Goal: Use online tool/utility: Utilize a website feature to perform a specific function

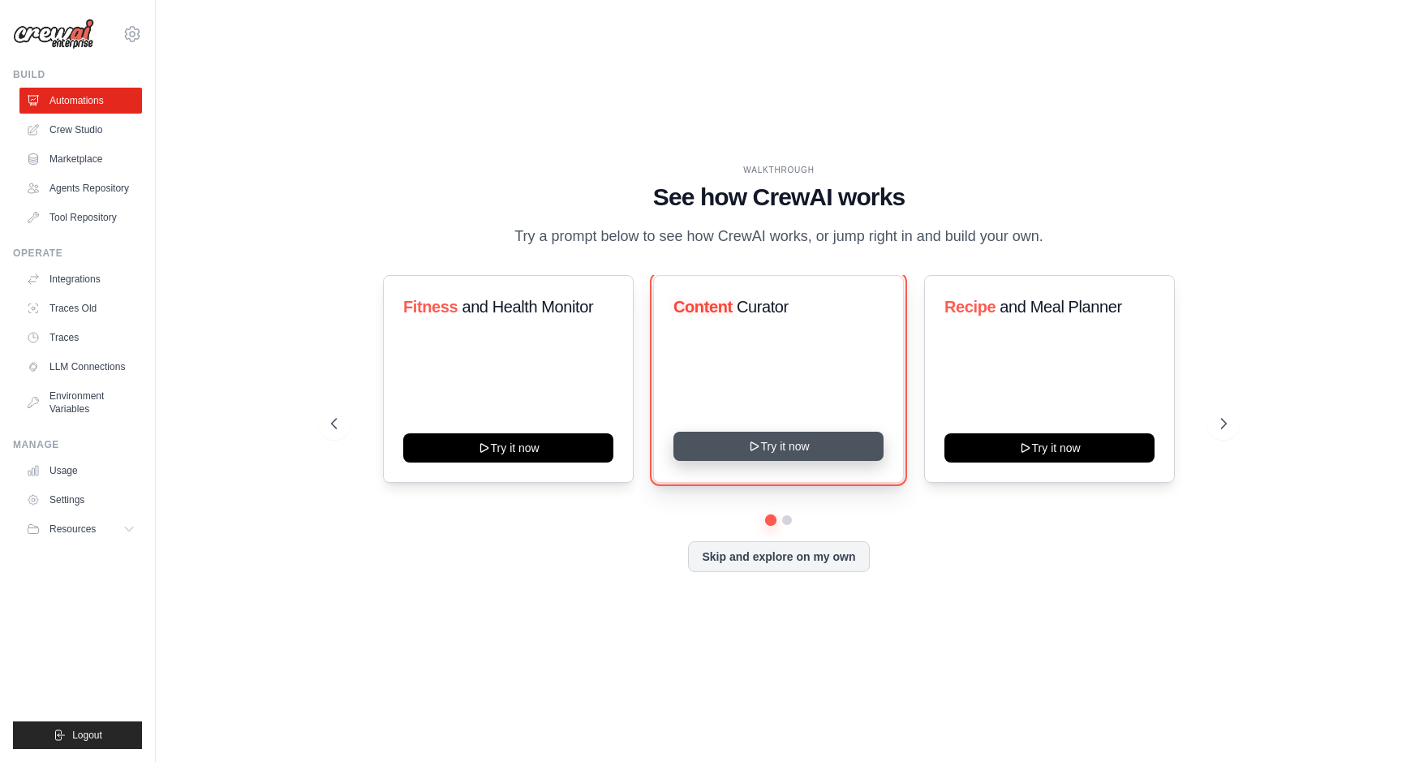
click at [781, 451] on button "Try it now" at bounding box center [779, 446] width 210 height 29
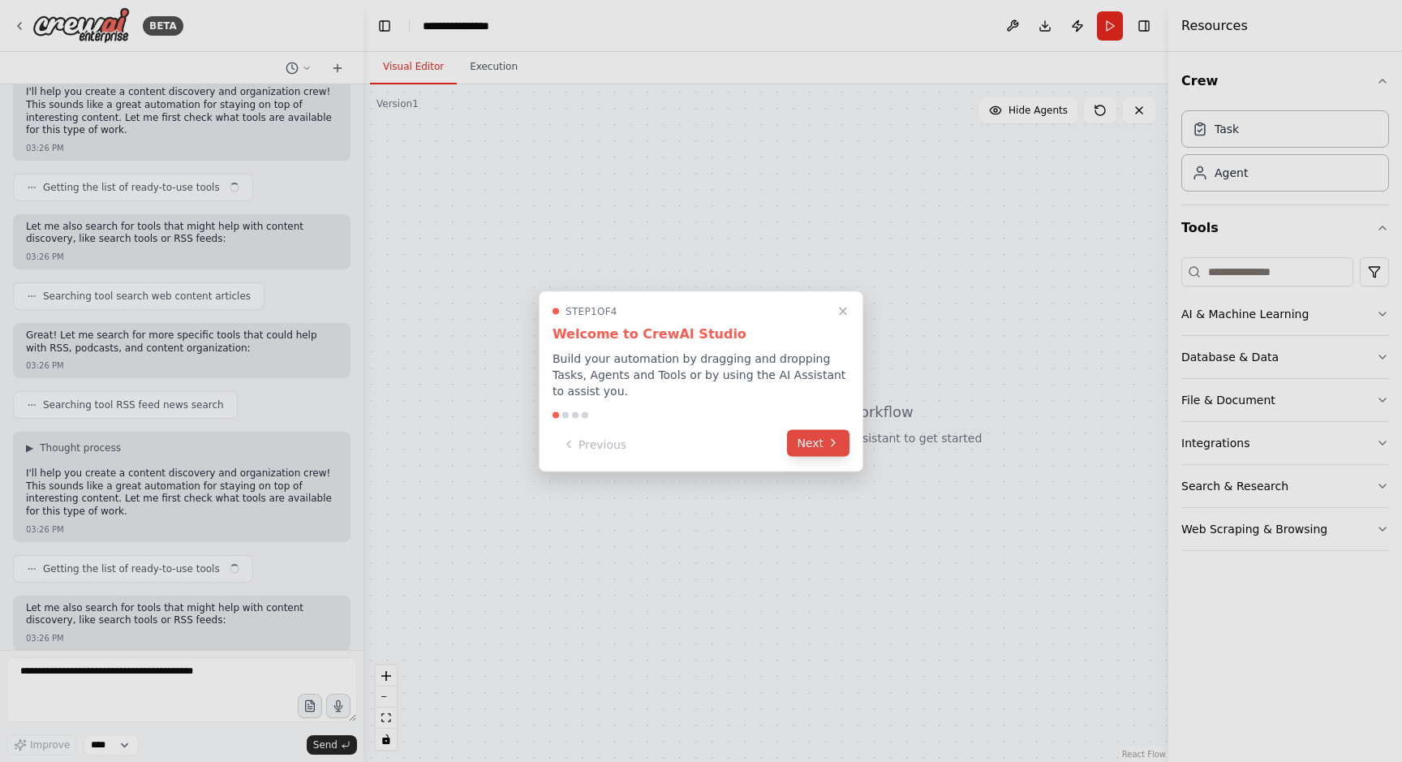
scroll to position [223, 0]
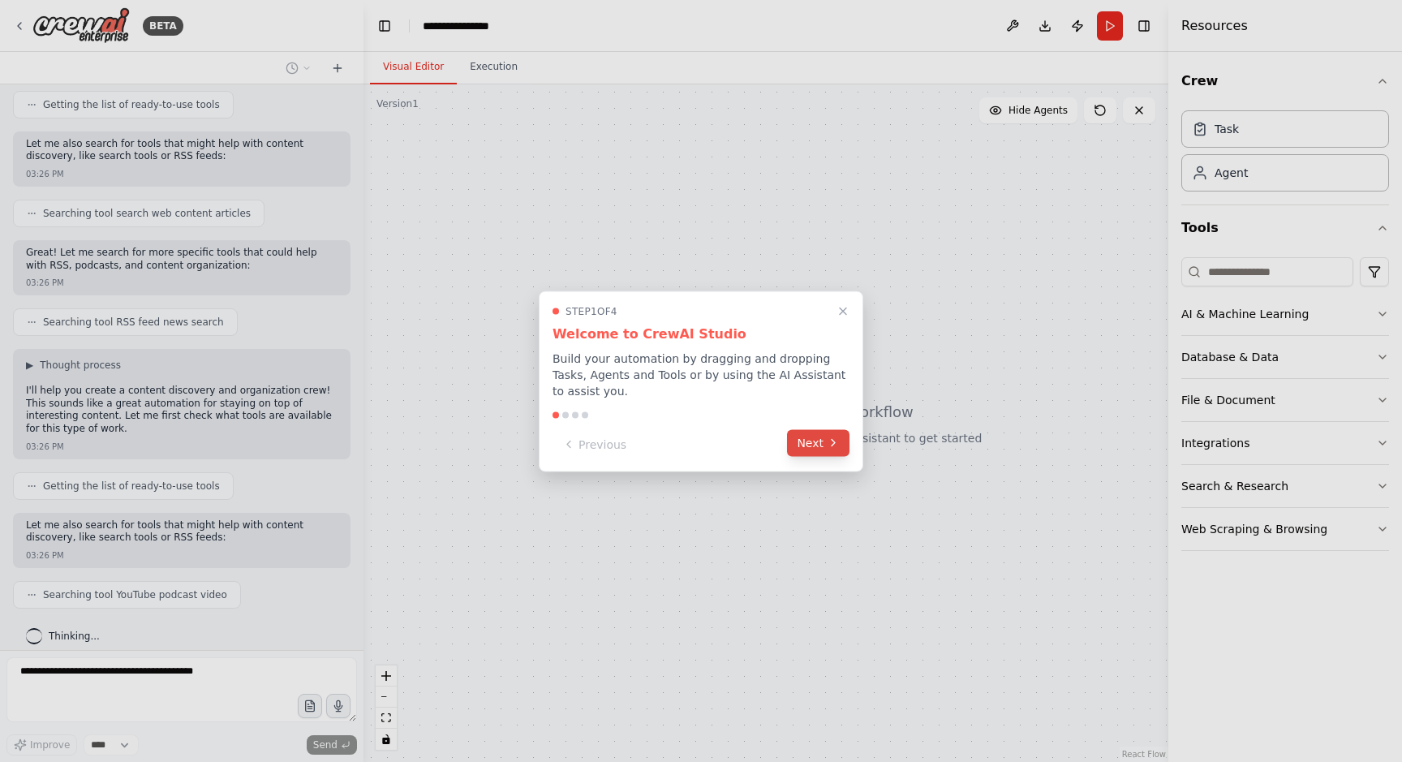
click at [821, 441] on button "Next" at bounding box center [818, 442] width 62 height 27
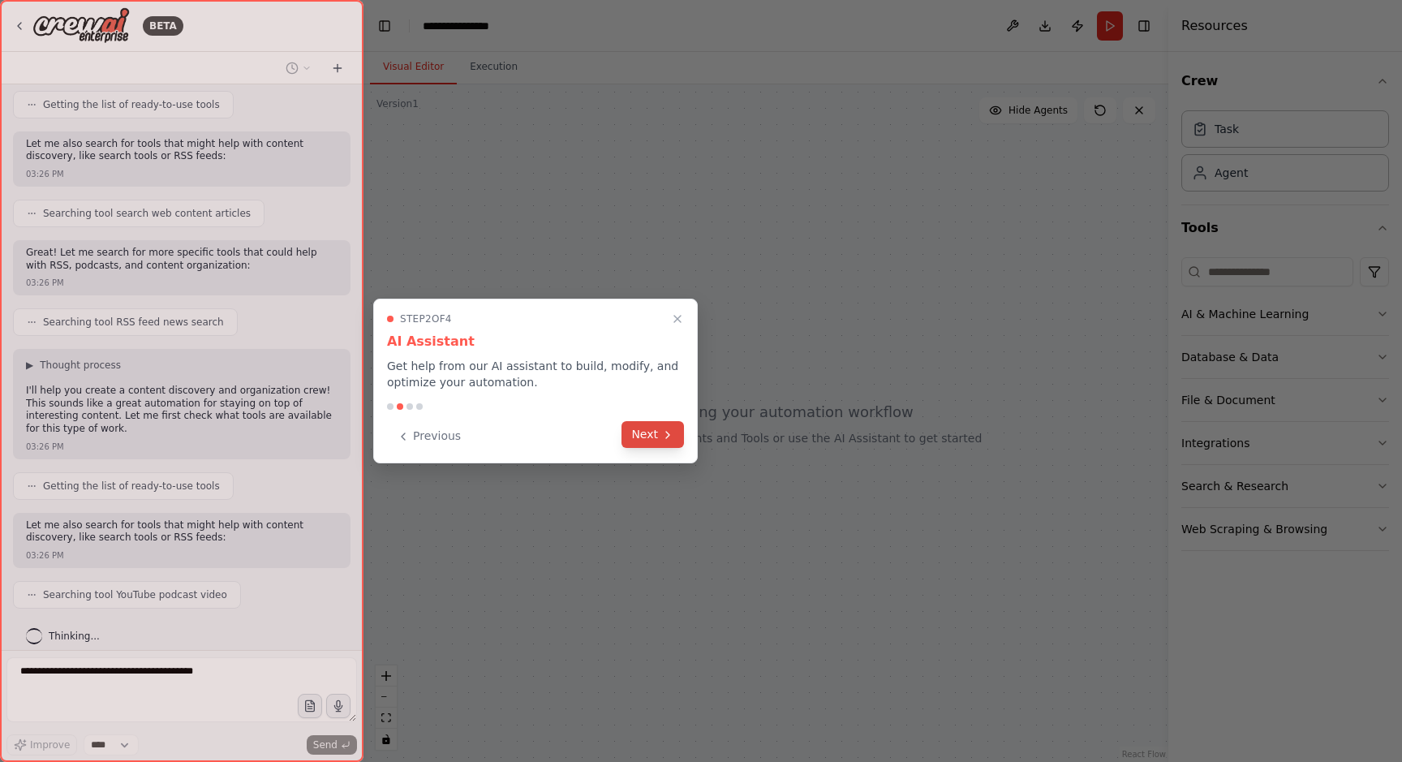
click at [669, 441] on button "Next" at bounding box center [653, 434] width 62 height 27
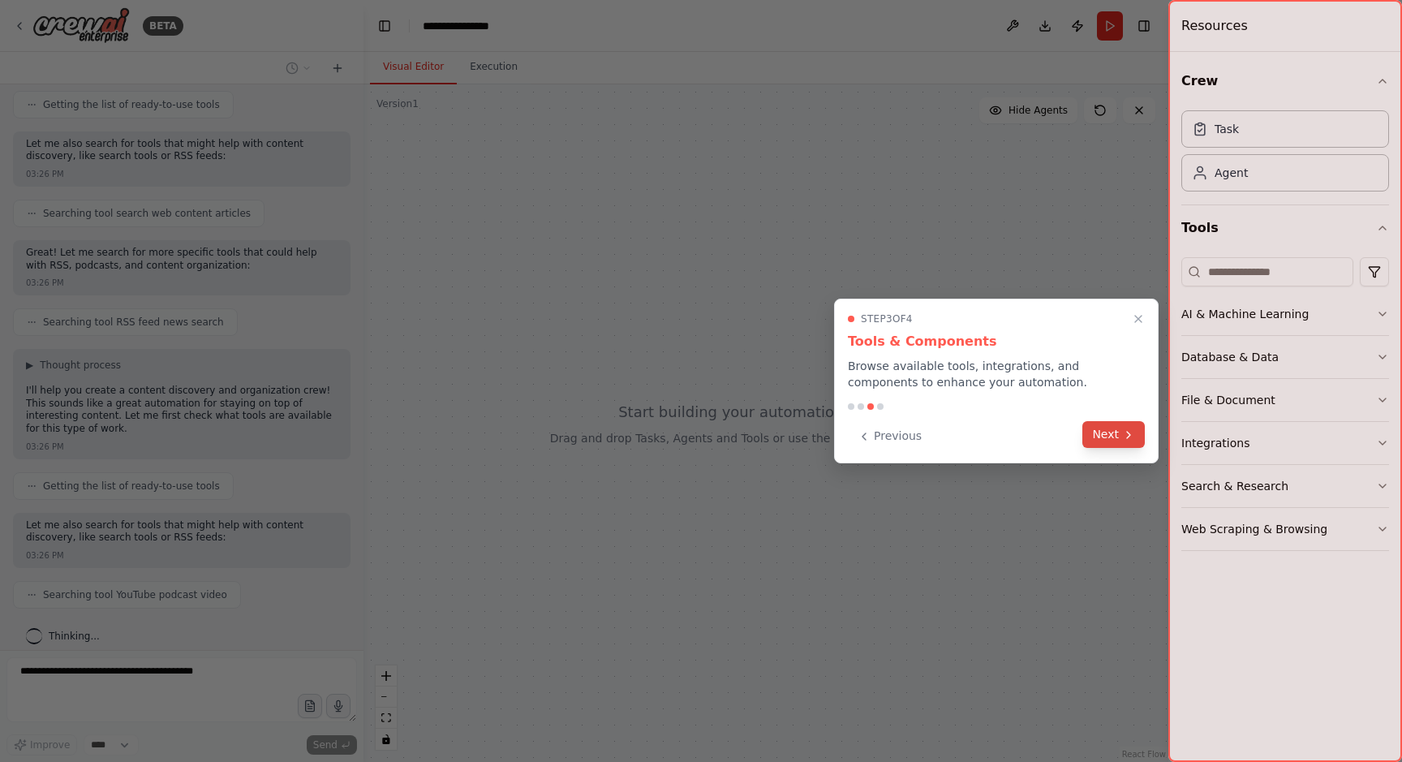
click at [1097, 437] on button "Next" at bounding box center [1114, 434] width 62 height 27
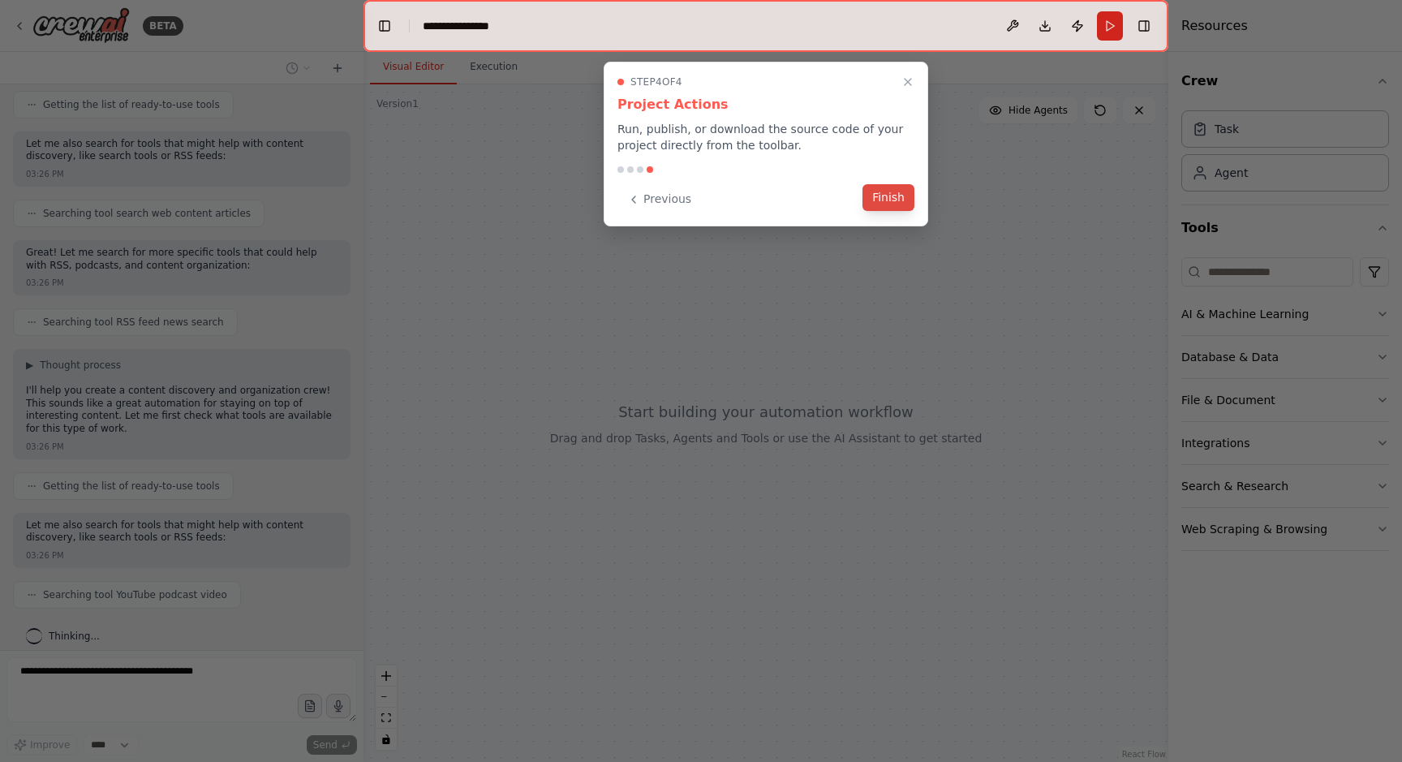
click at [890, 199] on button "Finish" at bounding box center [889, 197] width 52 height 27
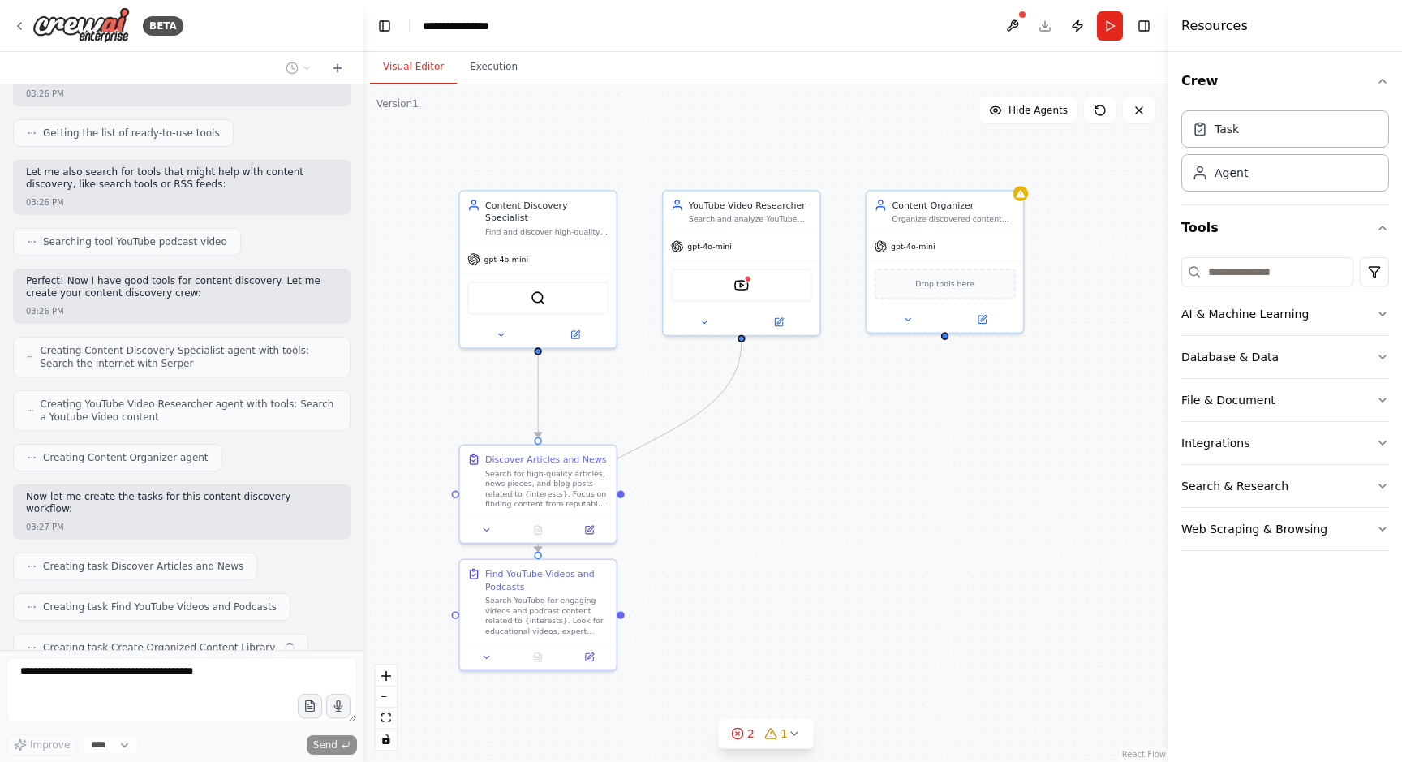
scroll to position [617, 0]
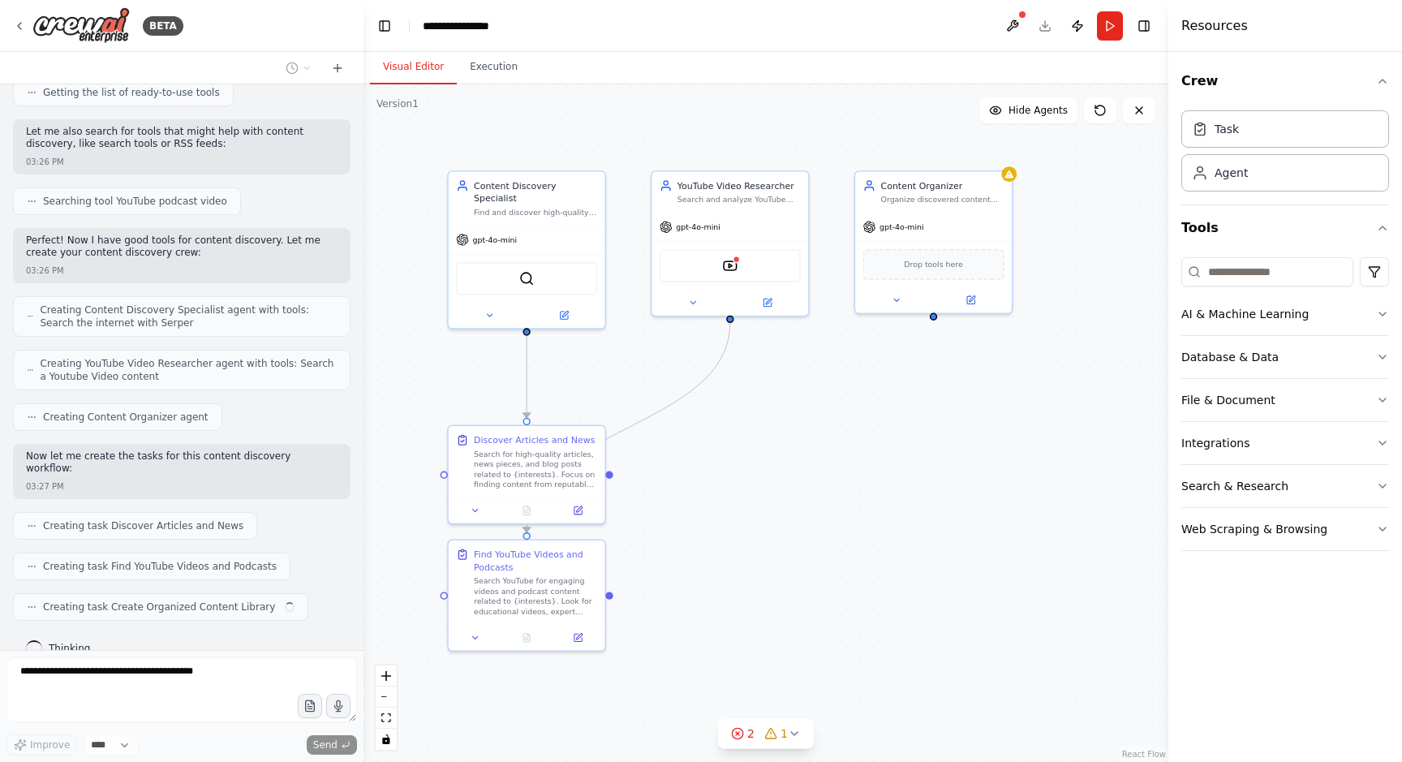
drag, startPoint x: 859, startPoint y: 572, endPoint x: 779, endPoint y: 488, distance: 116.5
click at [779, 488] on div ".deletable-edge-delete-btn { width: 20px; height: 20px; border: 0px solid #ffff…" at bounding box center [766, 423] width 805 height 678
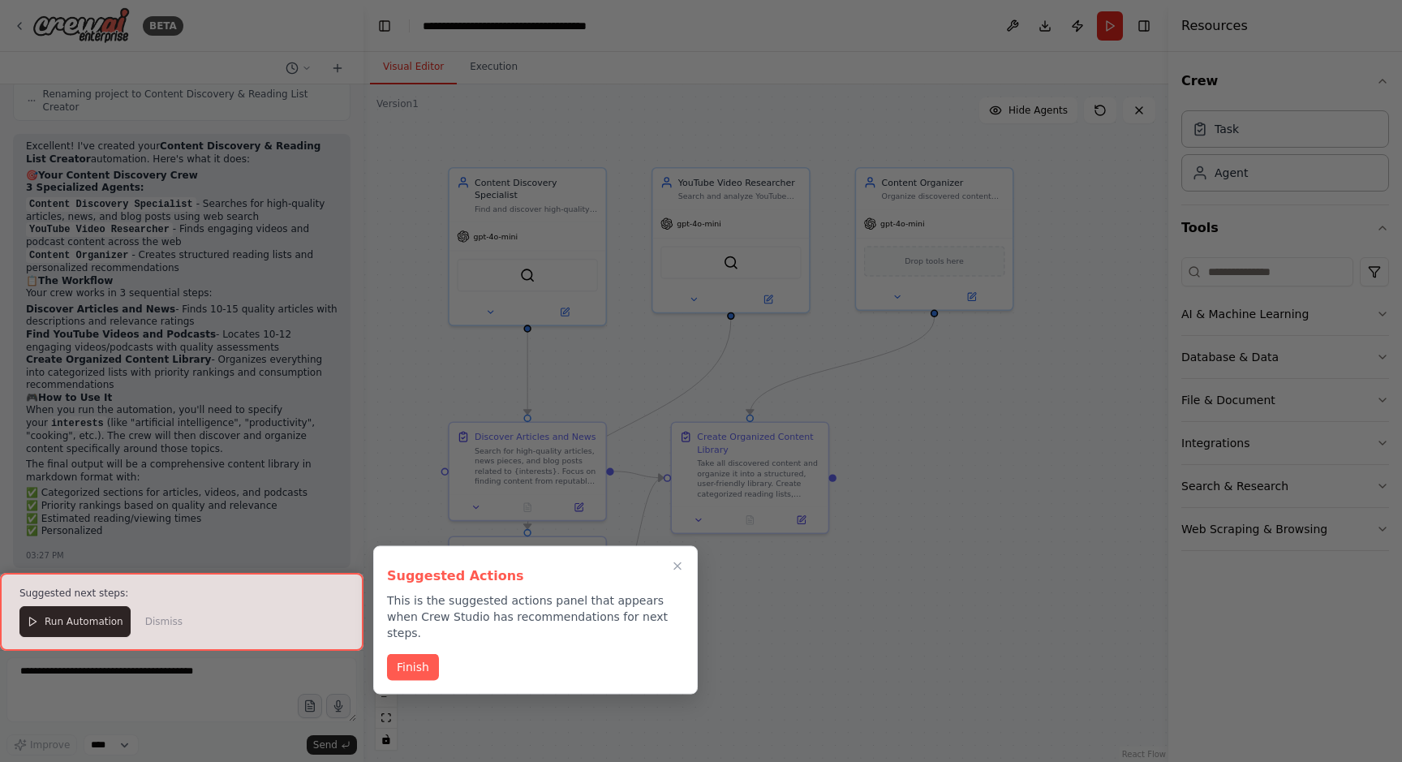
scroll to position [1883, 0]
click at [418, 652] on button "Finish" at bounding box center [413, 665] width 52 height 27
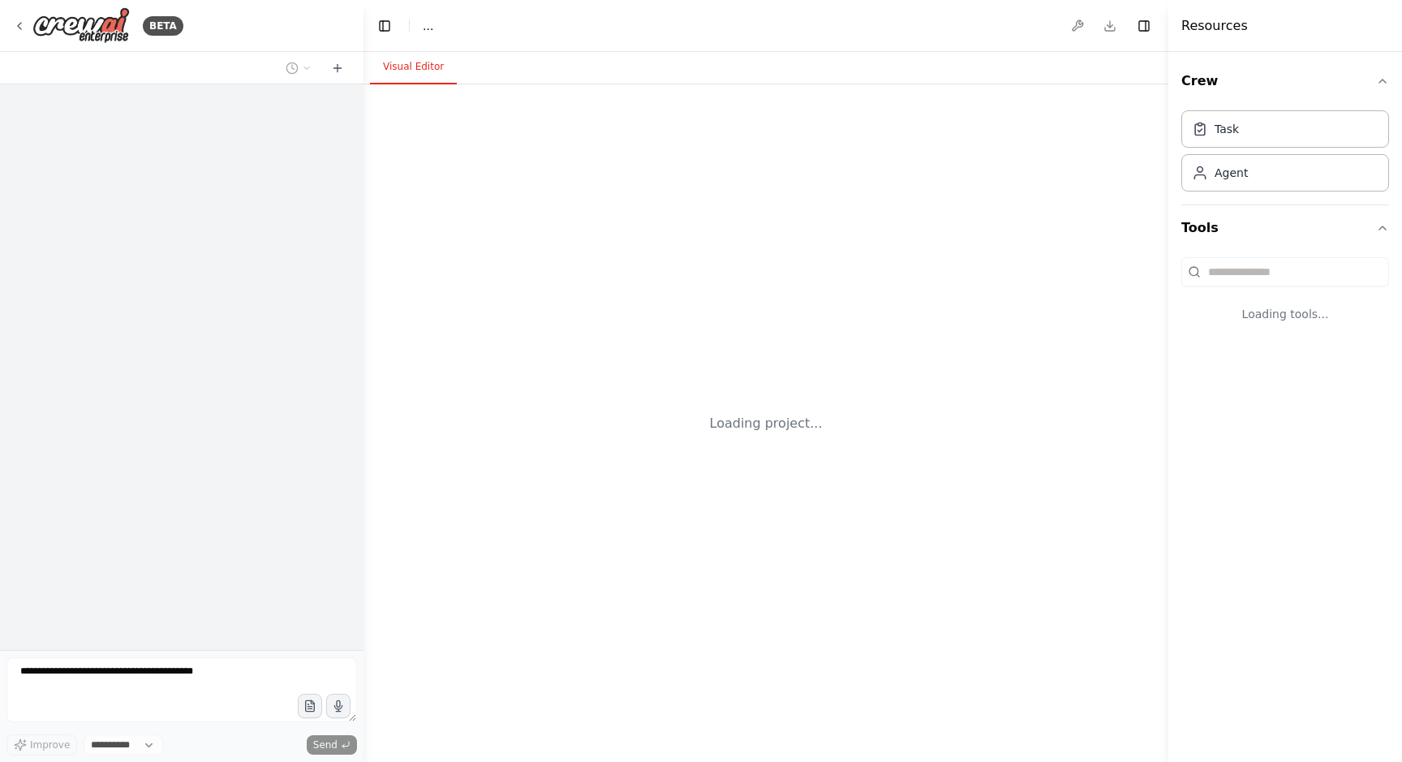
select select "****"
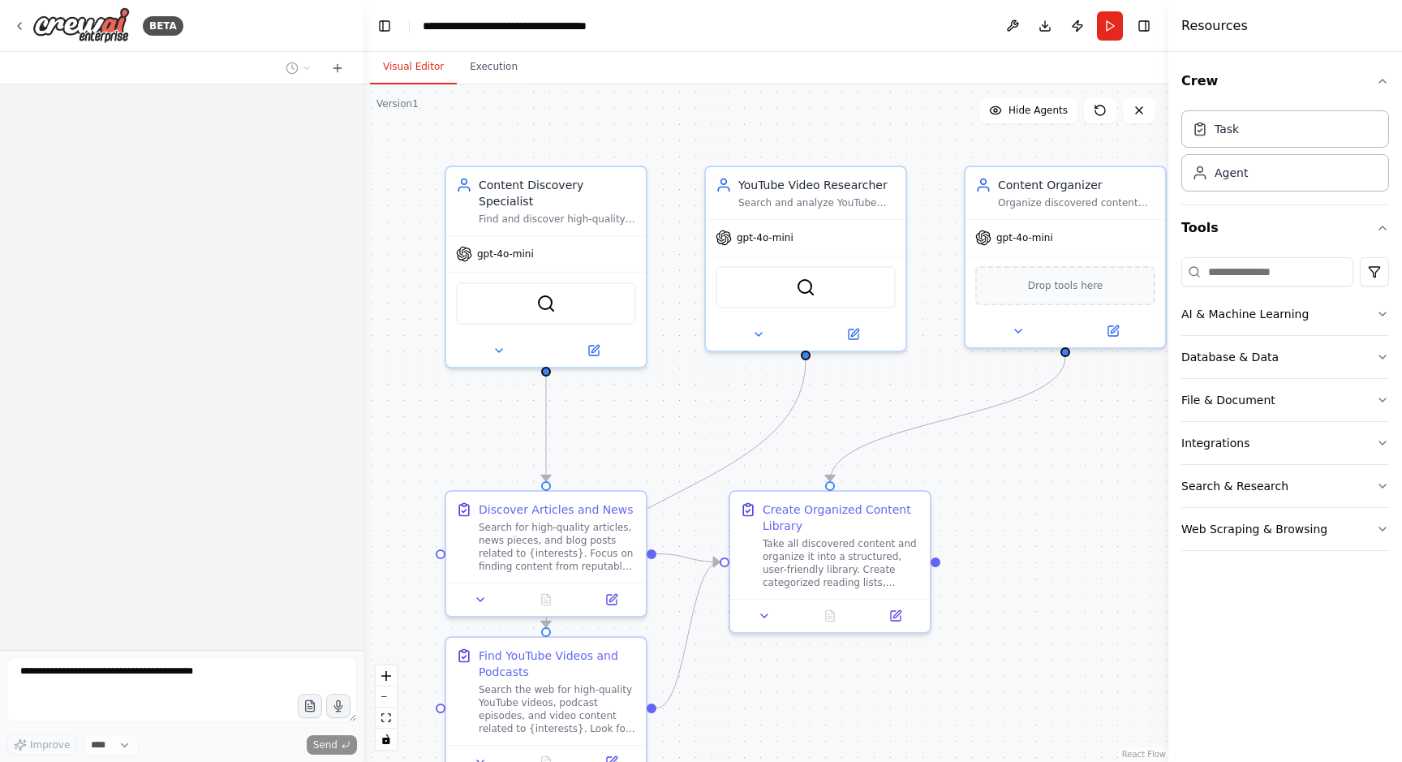
scroll to position [986, 0]
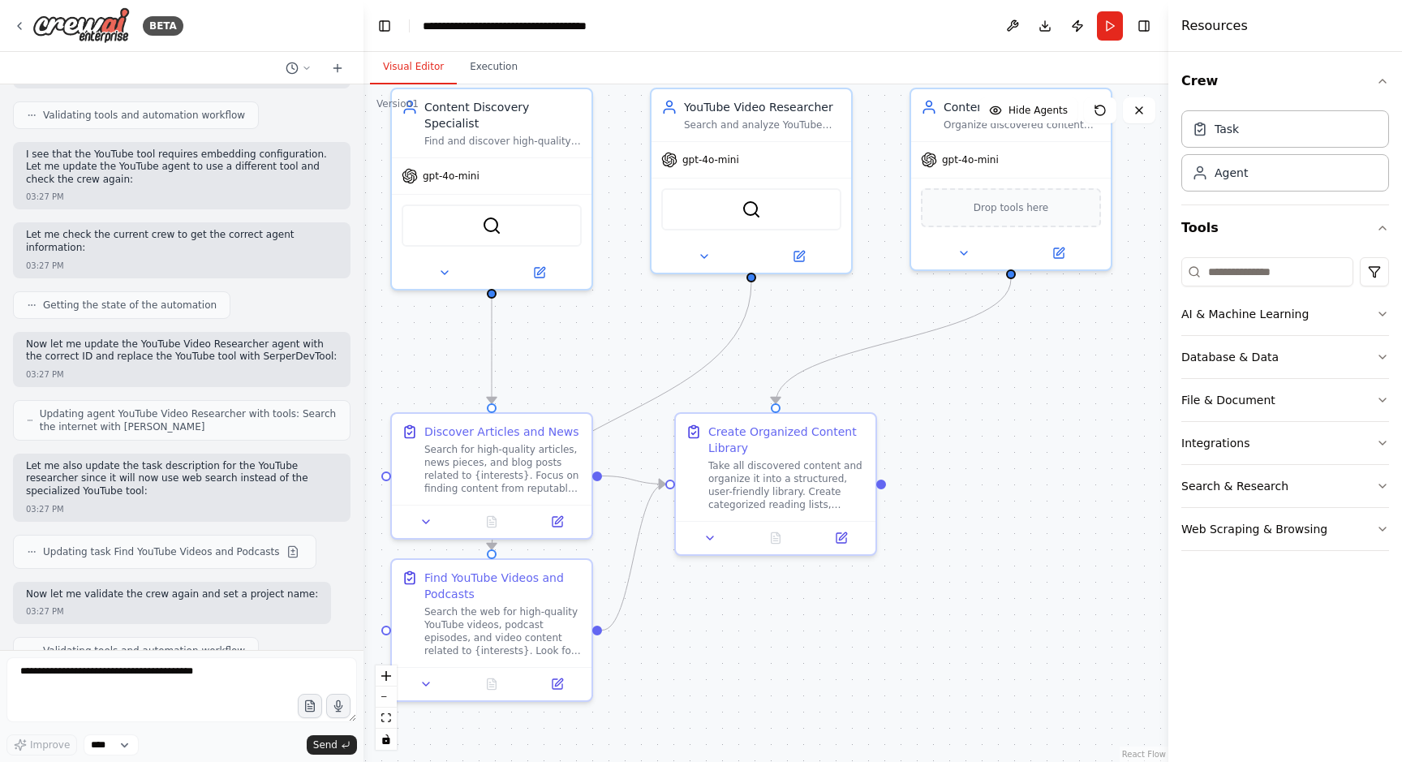
drag, startPoint x: 993, startPoint y: 518, endPoint x: 934, endPoint y: 450, distance: 90.3
click at [934, 450] on div ".deletable-edge-delete-btn { width: 20px; height: 20px; border: 0px solid #ffff…" at bounding box center [766, 423] width 805 height 678
